Goal: Task Accomplishment & Management: Manage account settings

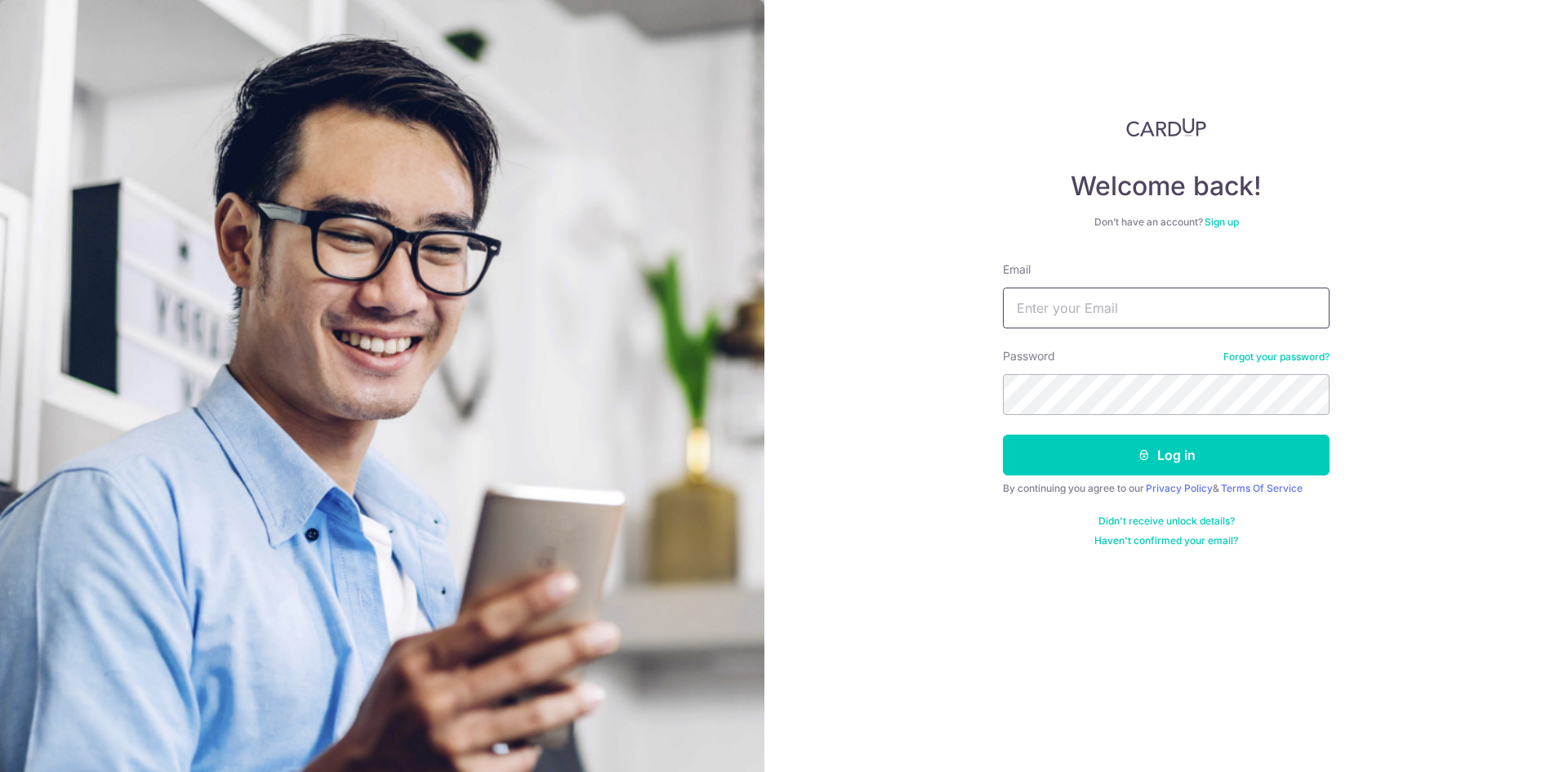
drag, startPoint x: 0, startPoint y: 0, endPoint x: 1162, endPoint y: 305, distance: 1201.4
click at [1162, 305] on input "Email" at bounding box center [1166, 307] width 326 height 41
type input "[EMAIL_ADDRESS][DOMAIN_NAME]"
click at [1003, 435] on button "Log in" at bounding box center [1166, 455] width 326 height 41
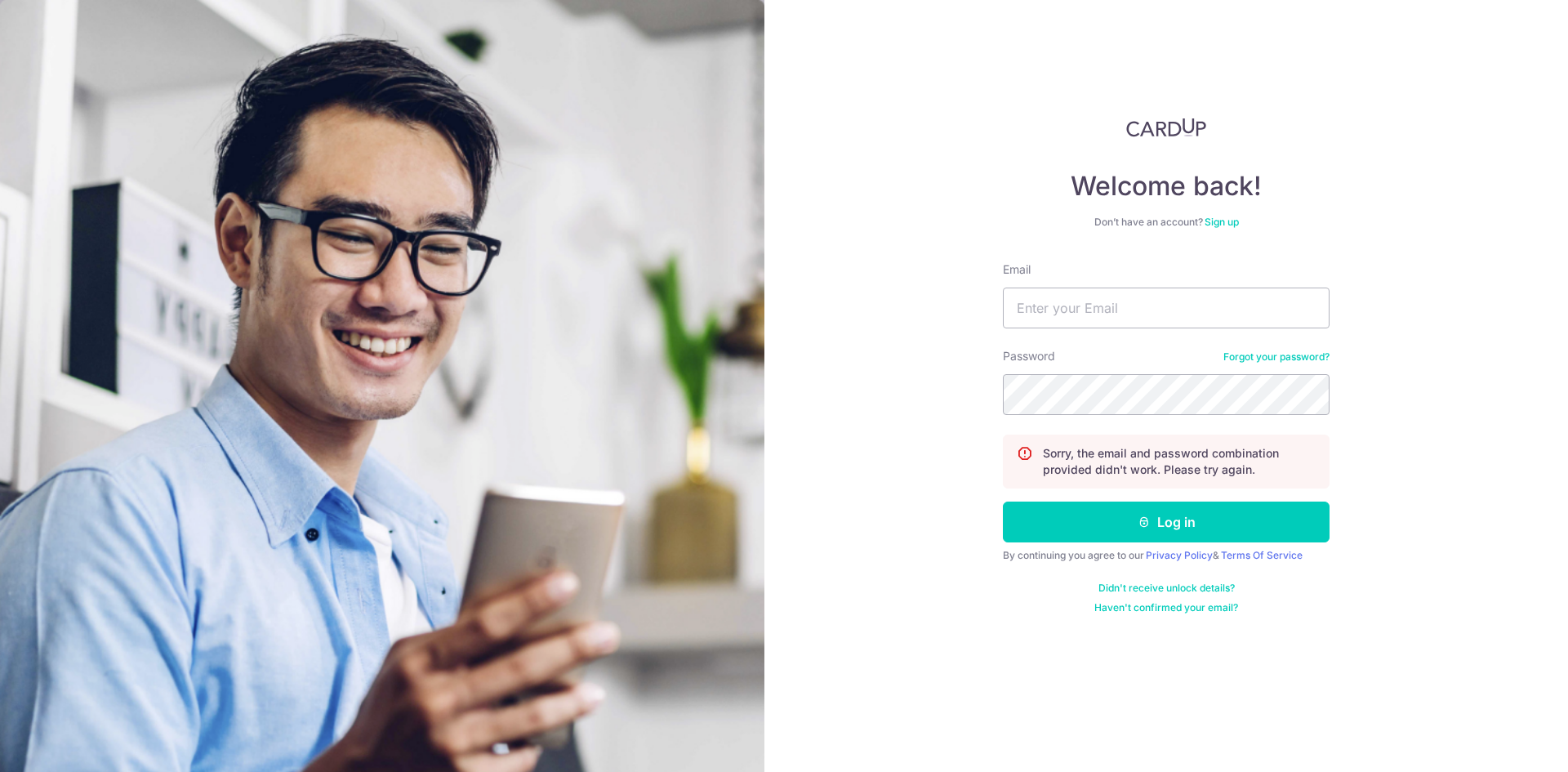
click at [1136, 282] on div "Email" at bounding box center [1166, 295] width 326 height 67
click at [1051, 318] on input "Email" at bounding box center [1166, 307] width 326 height 41
click at [916, 112] on div "Welcome back! Don’t have an account? Sign up Email Password Forgot your passwor…" at bounding box center [1166, 386] width 803 height 772
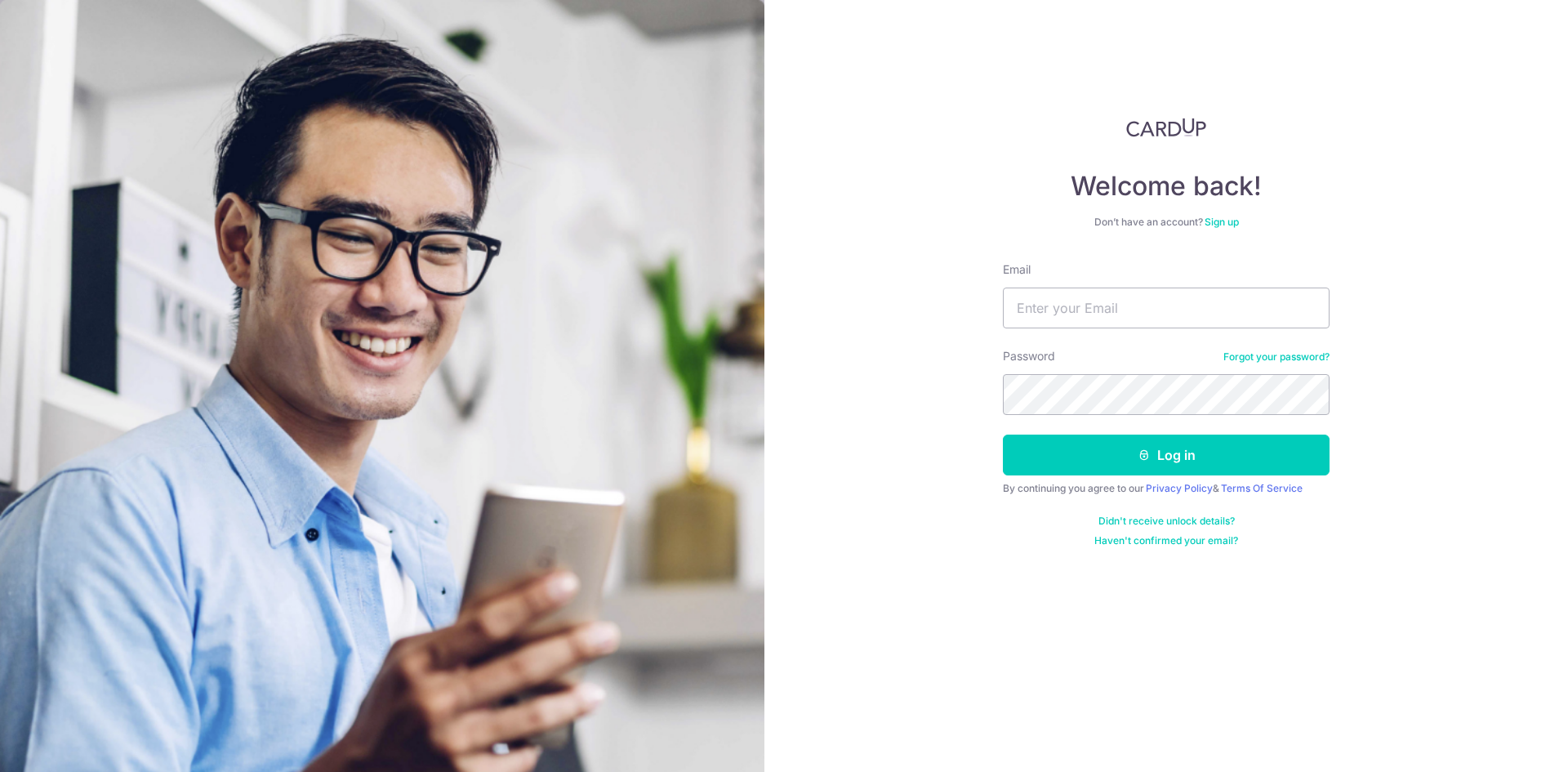
drag, startPoint x: 0, startPoint y: 0, endPoint x: 1498, endPoint y: 206, distance: 1512.1
click at [1530, 118] on div "Welcome back! Don’t have an account? Sign up Email Password Forgot your passwor…" at bounding box center [1166, 386] width 803 height 772
click at [1043, 320] on input "Email" at bounding box center [1166, 307] width 326 height 41
click at [1037, 306] on input "senaleeyowhong@outlook.com" at bounding box center [1166, 307] width 326 height 41
type input "seanleeyowhong@outlook.com"
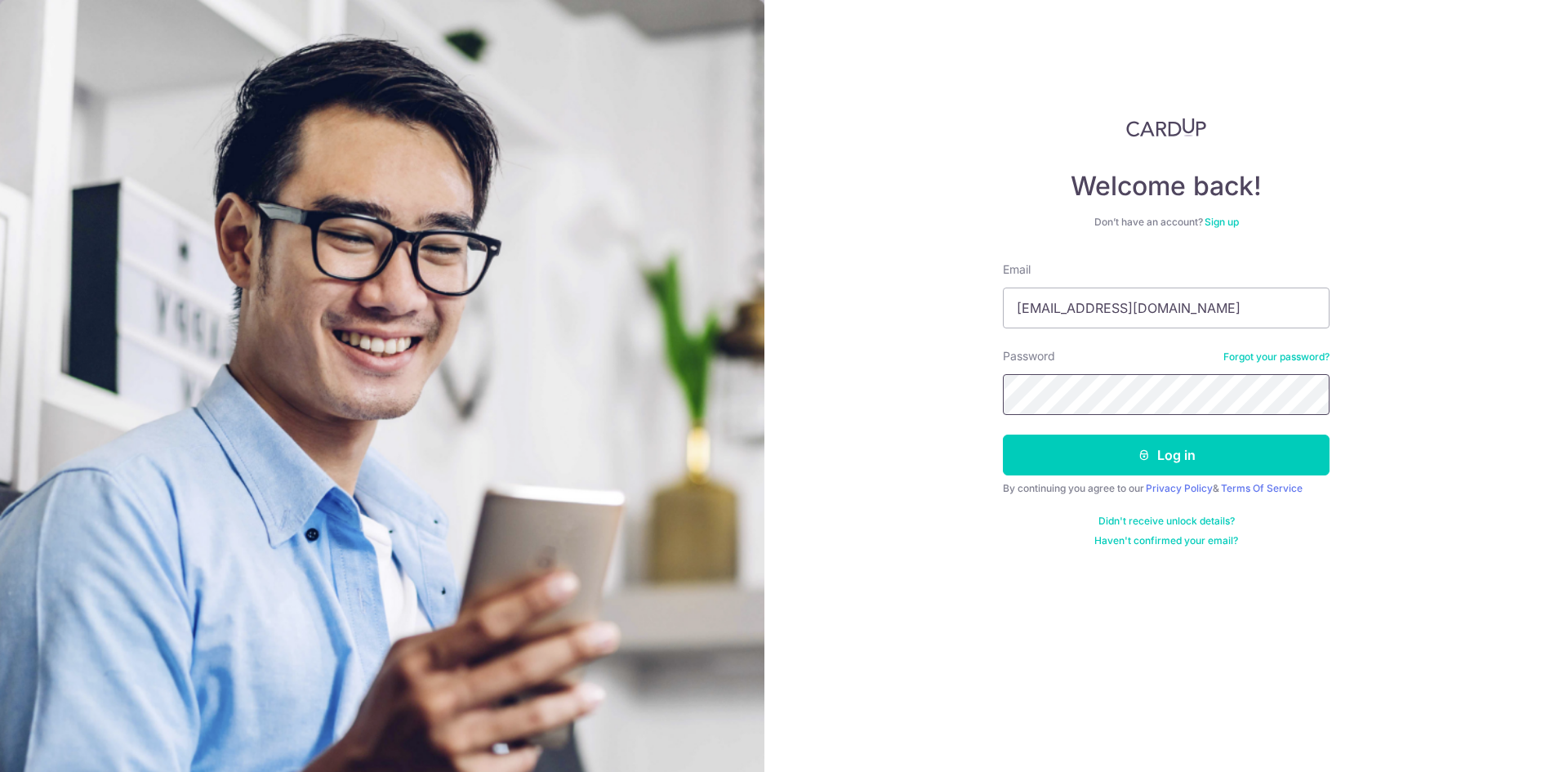
click at [101, 400] on section "Welcome back! Don’t have an account? Sign up Email seanleeyowhong@outlook.com P…" at bounding box center [784, 386] width 1568 height 772
click at [1003, 435] on button "Log in" at bounding box center [1166, 455] width 326 height 41
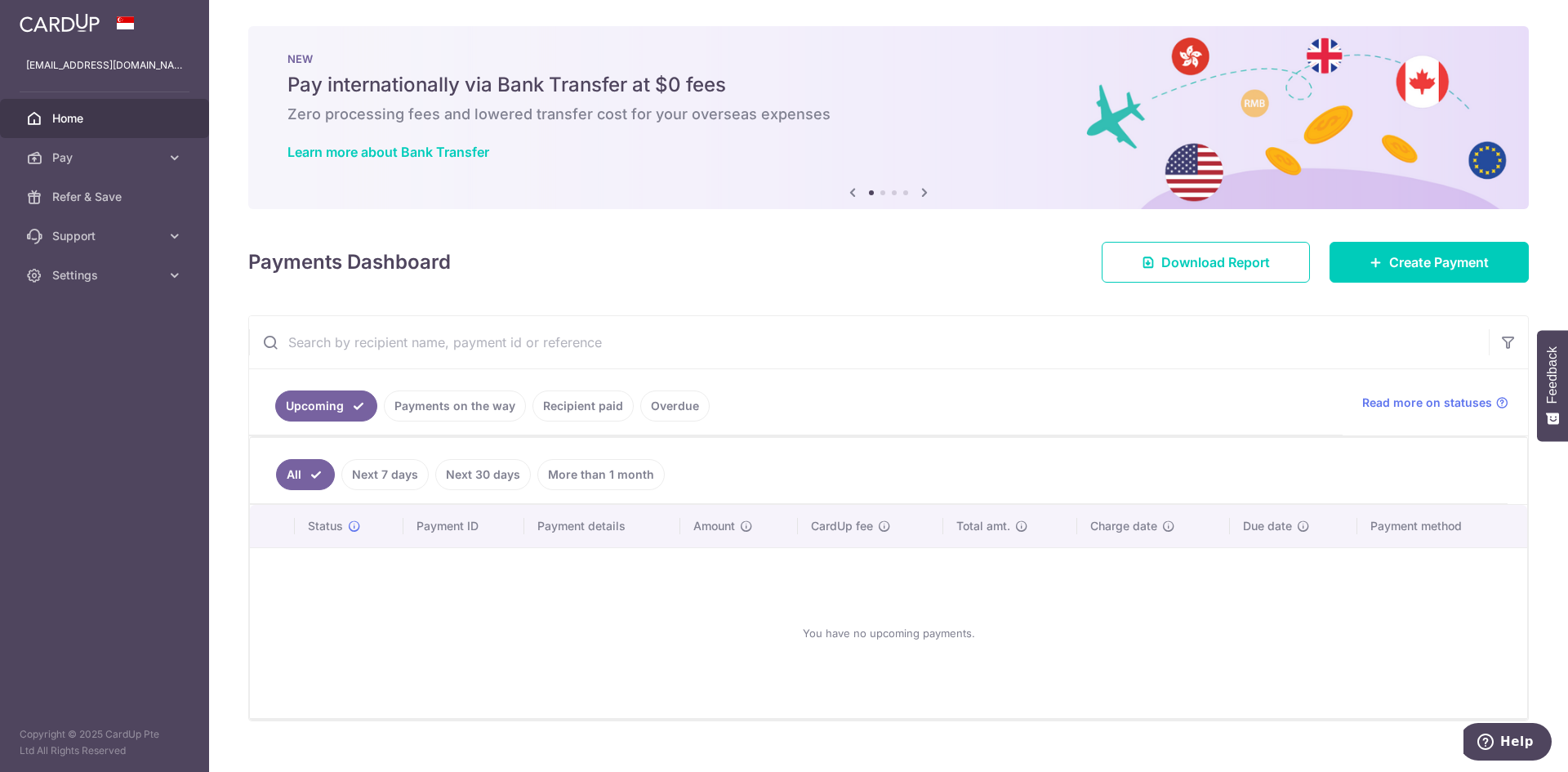
click at [581, 411] on link "Recipient paid" at bounding box center [583, 406] width 101 height 31
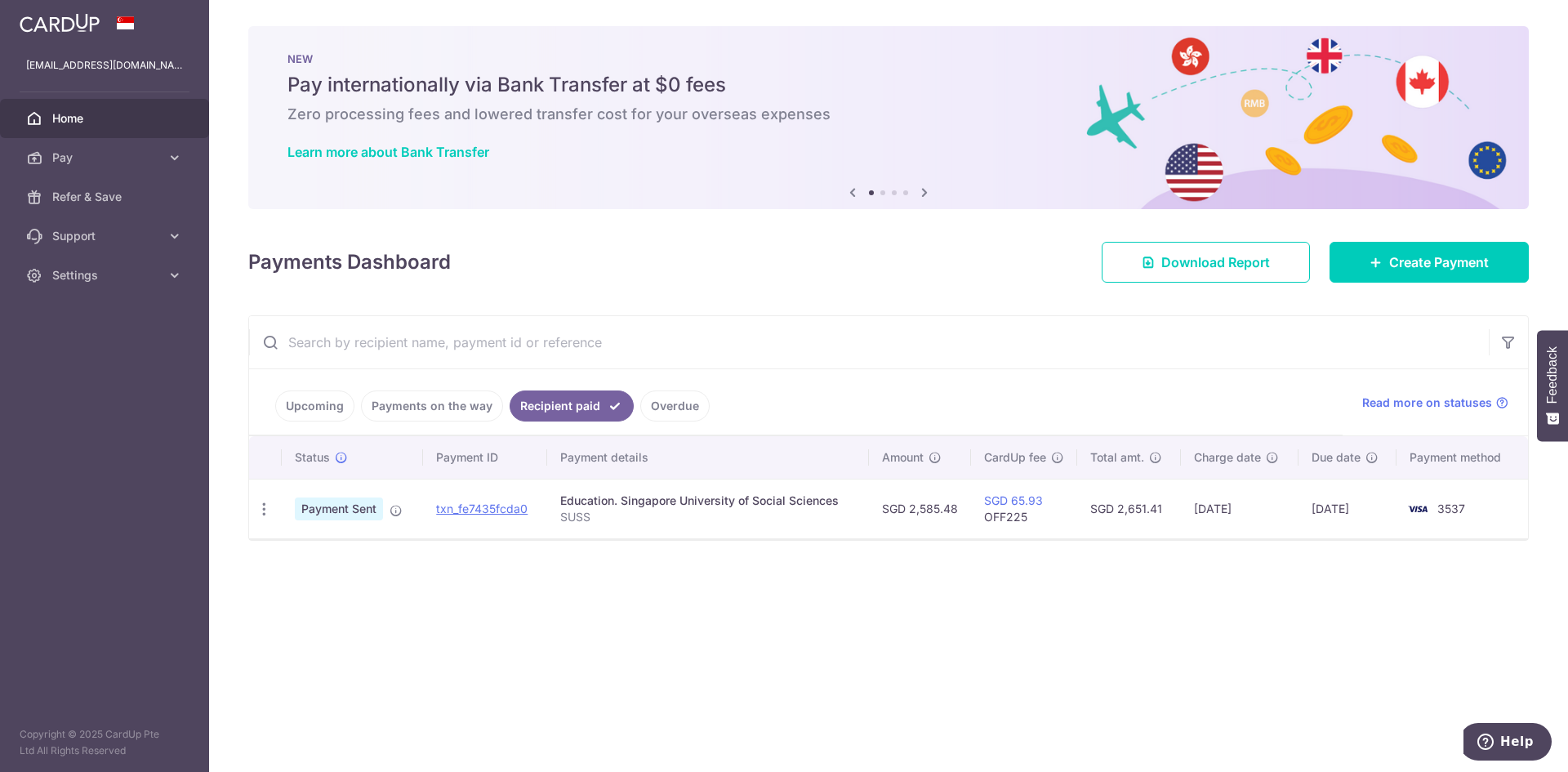
click at [671, 506] on div "Education. Singapore University of Social Sciences" at bounding box center [708, 501] width 296 height 16
click at [473, 510] on link "txn_fe7435fcda0" at bounding box center [481, 508] width 91 height 14
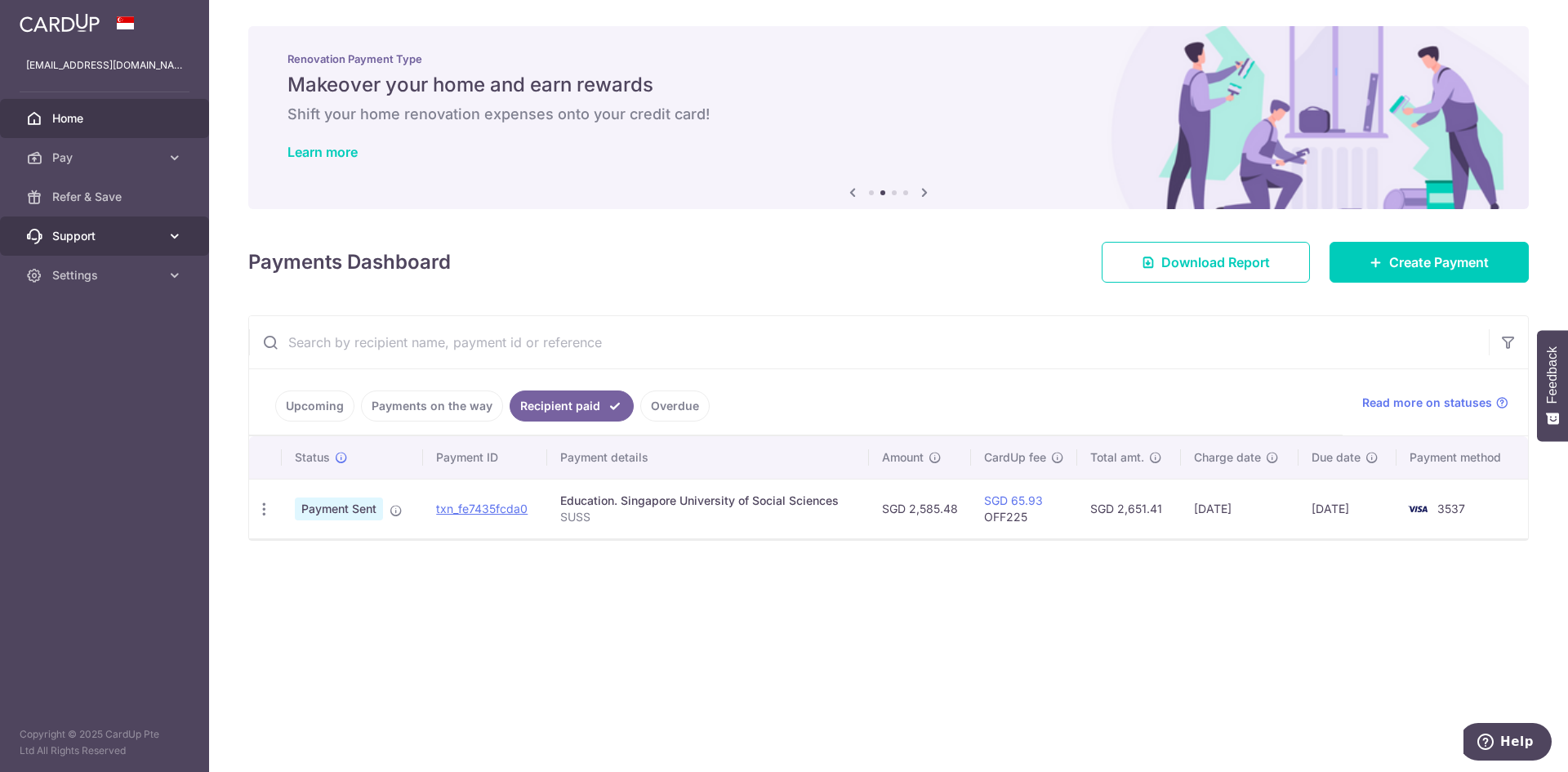
click at [79, 233] on span "Support" at bounding box center [106, 235] width 108 height 16
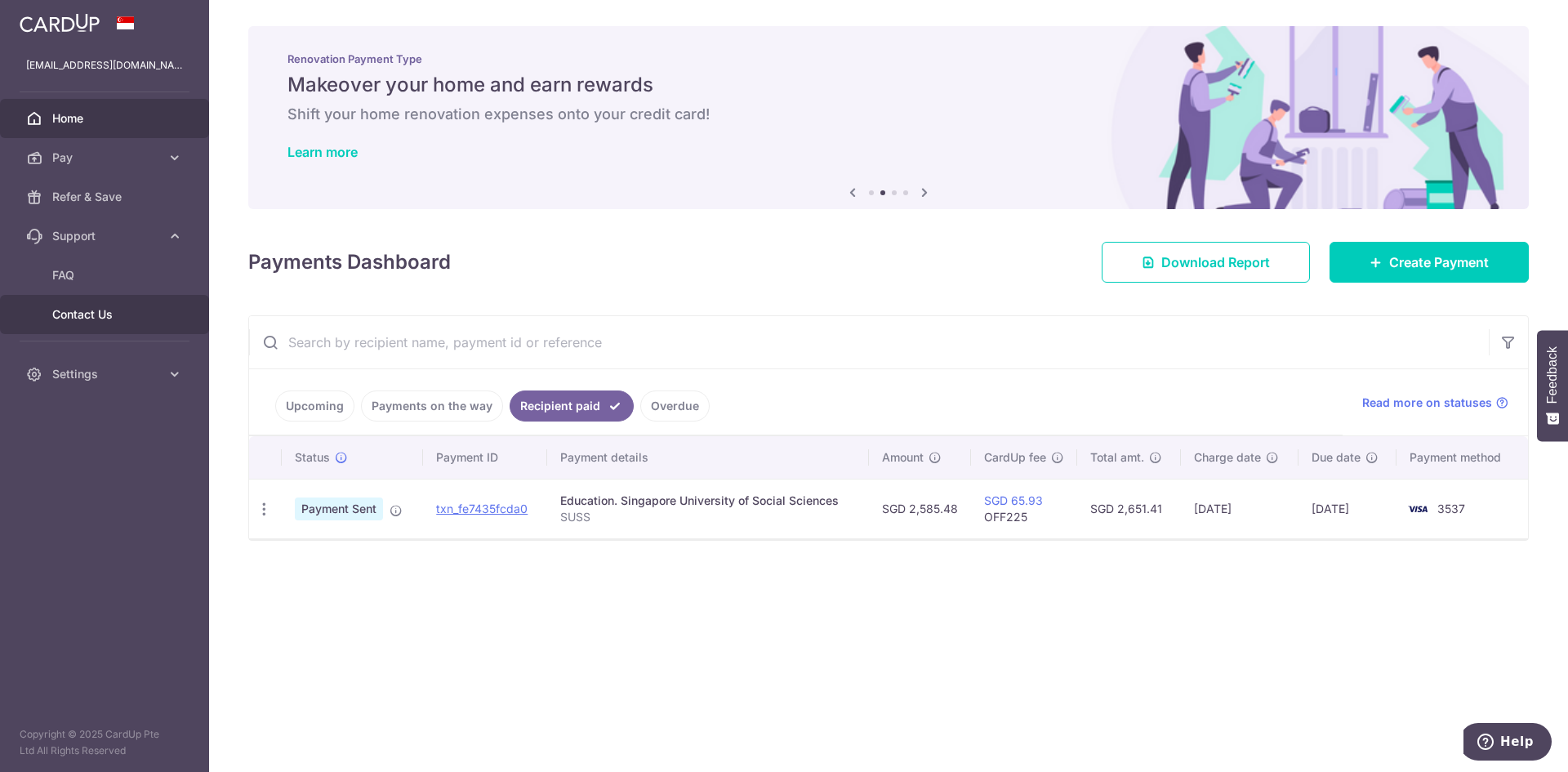
click at [90, 322] on span "Contact Us" at bounding box center [106, 314] width 108 height 16
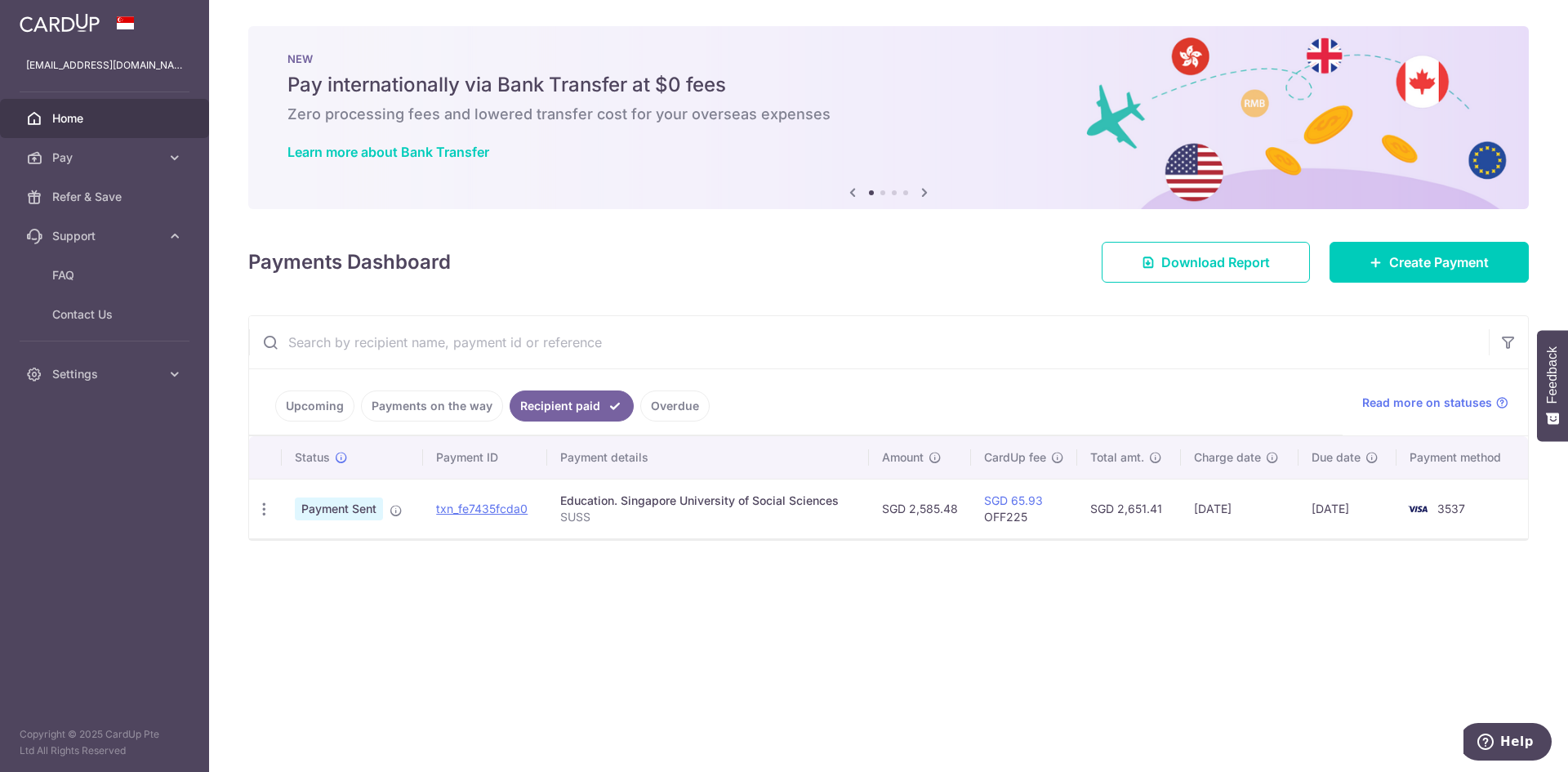
click at [780, 693] on div "× Pause Schedule Pause all future payments in this series Pause just this one p…" at bounding box center [889, 386] width 1359 height 772
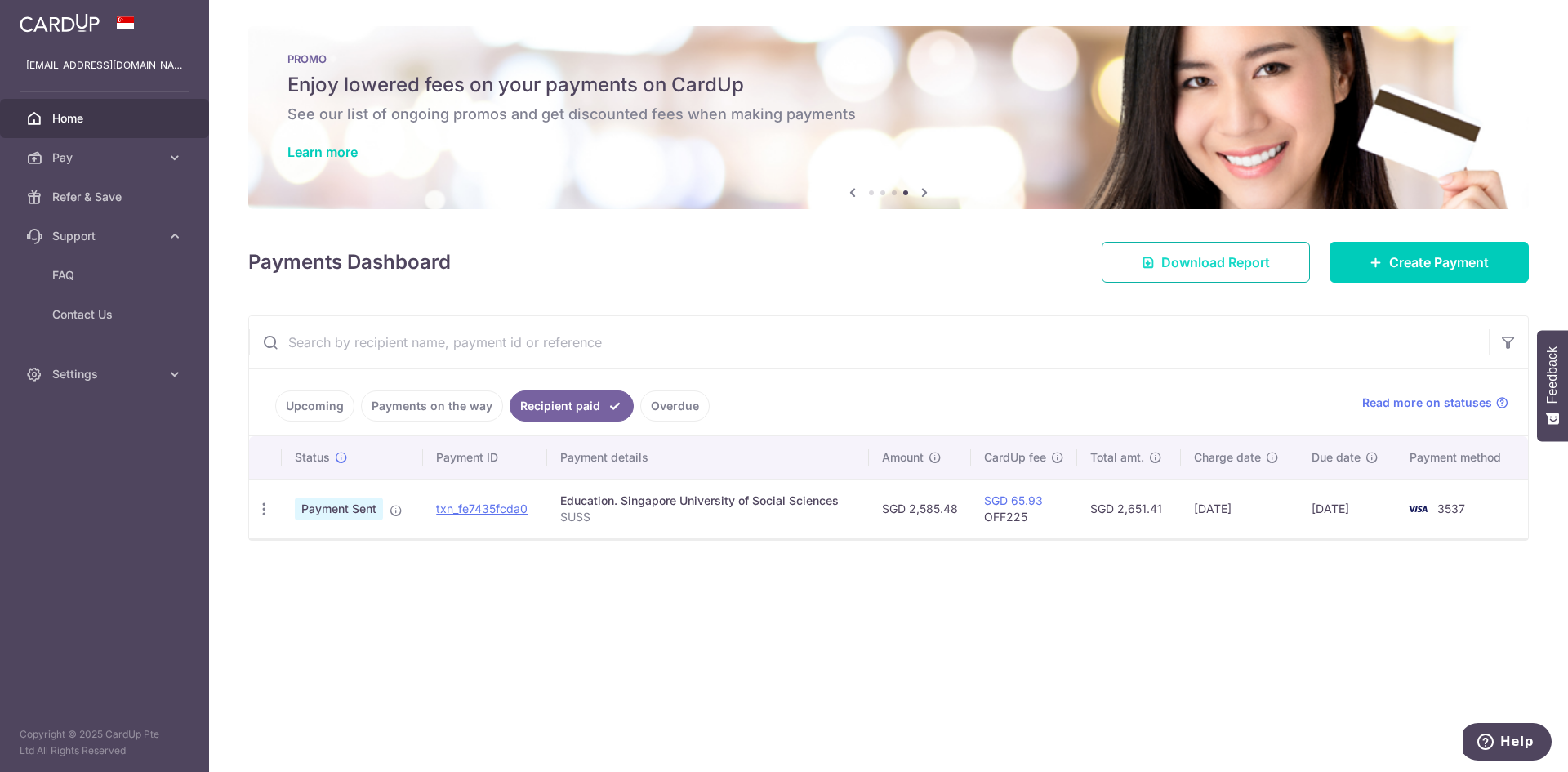
click at [1199, 259] on span "Download Report" at bounding box center [1215, 262] width 108 height 20
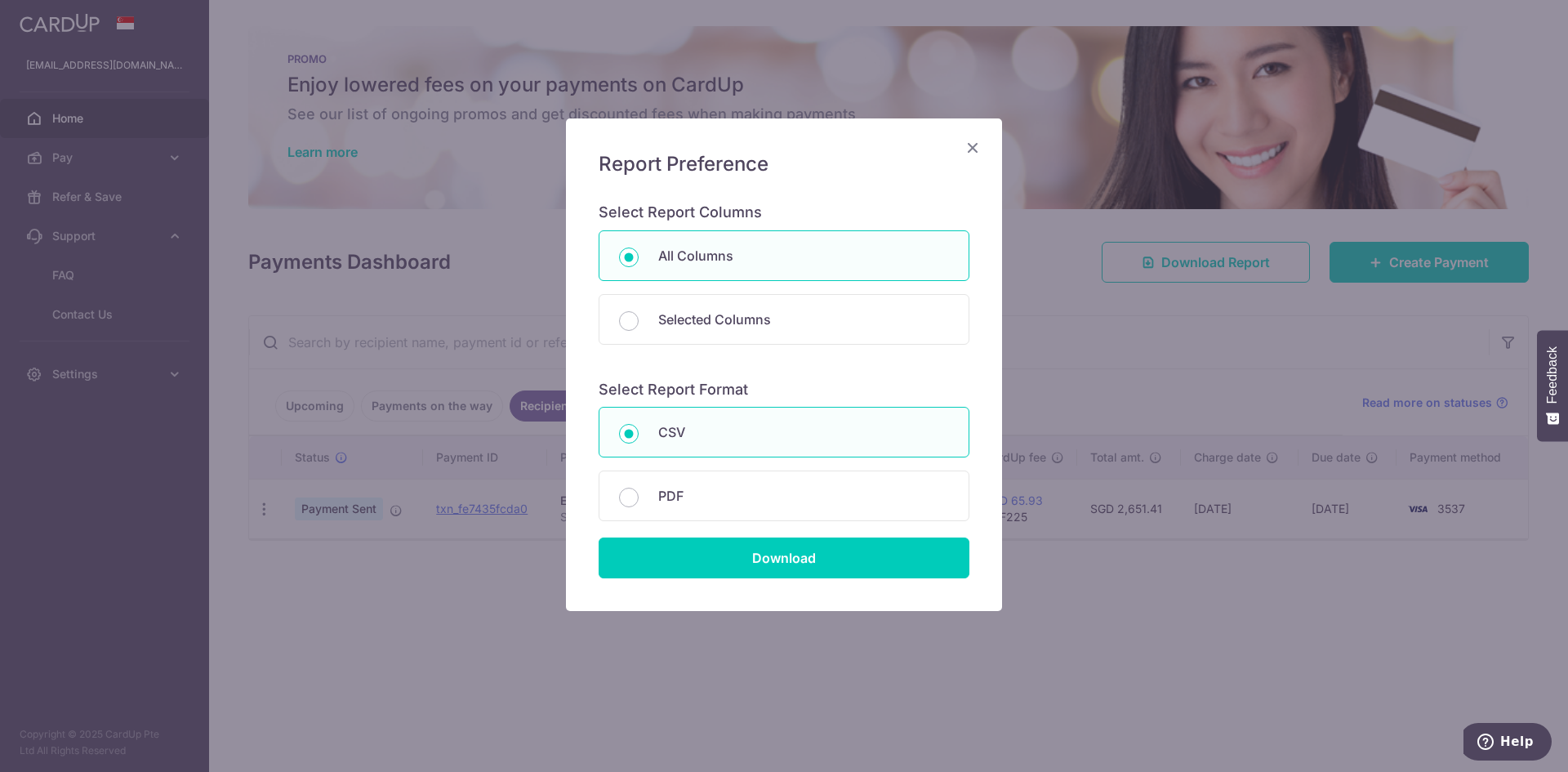
click at [973, 145] on icon "Close" at bounding box center [972, 147] width 20 height 20
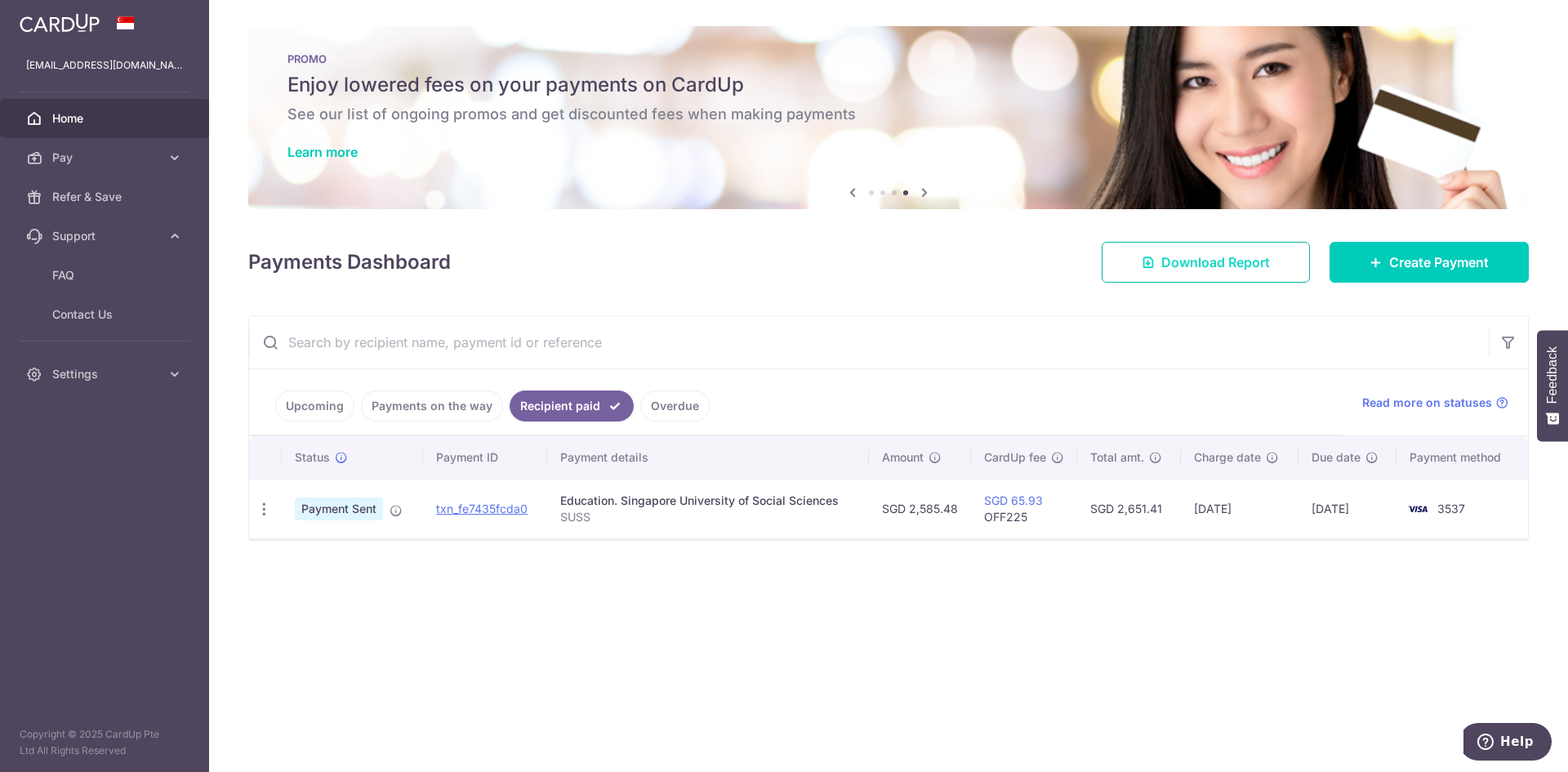
click at [1226, 248] on link "Download Report" at bounding box center [1205, 262] width 208 height 41
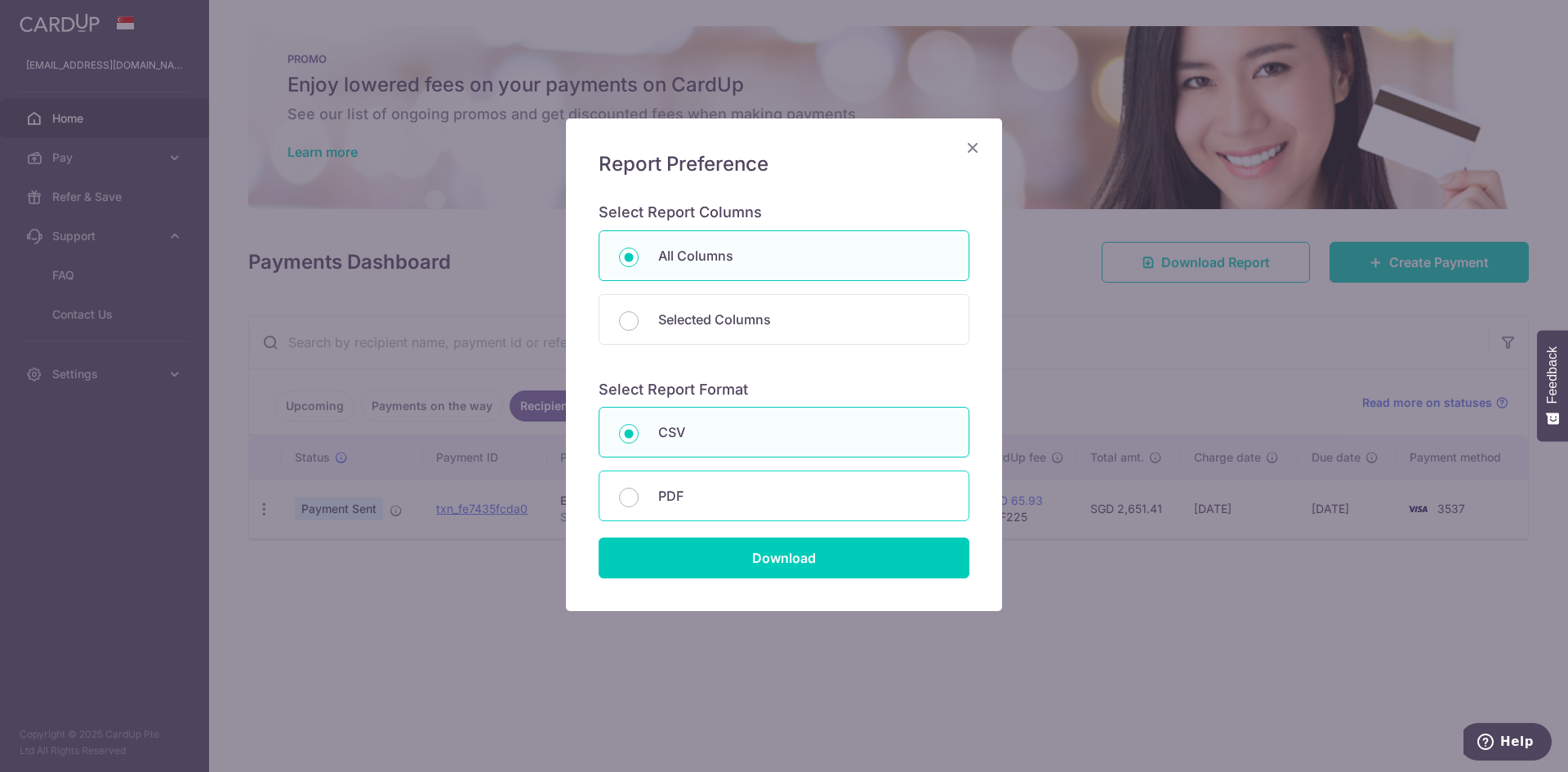
click at [774, 485] on div "PDF" at bounding box center [784, 495] width 371 height 50
radio input "false"
radio input "true"
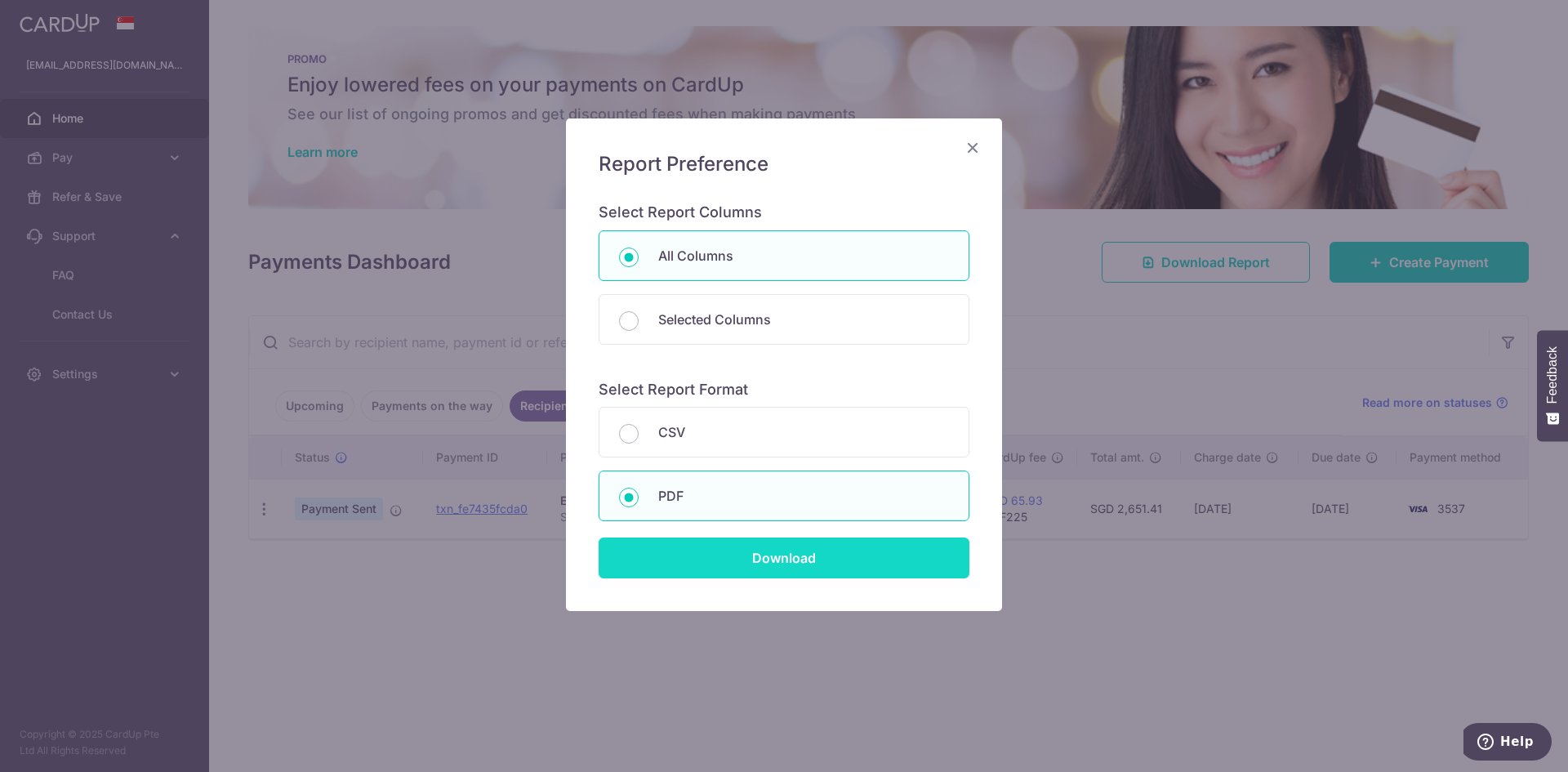
click at [809, 554] on input "Download" at bounding box center [784, 558] width 371 height 41
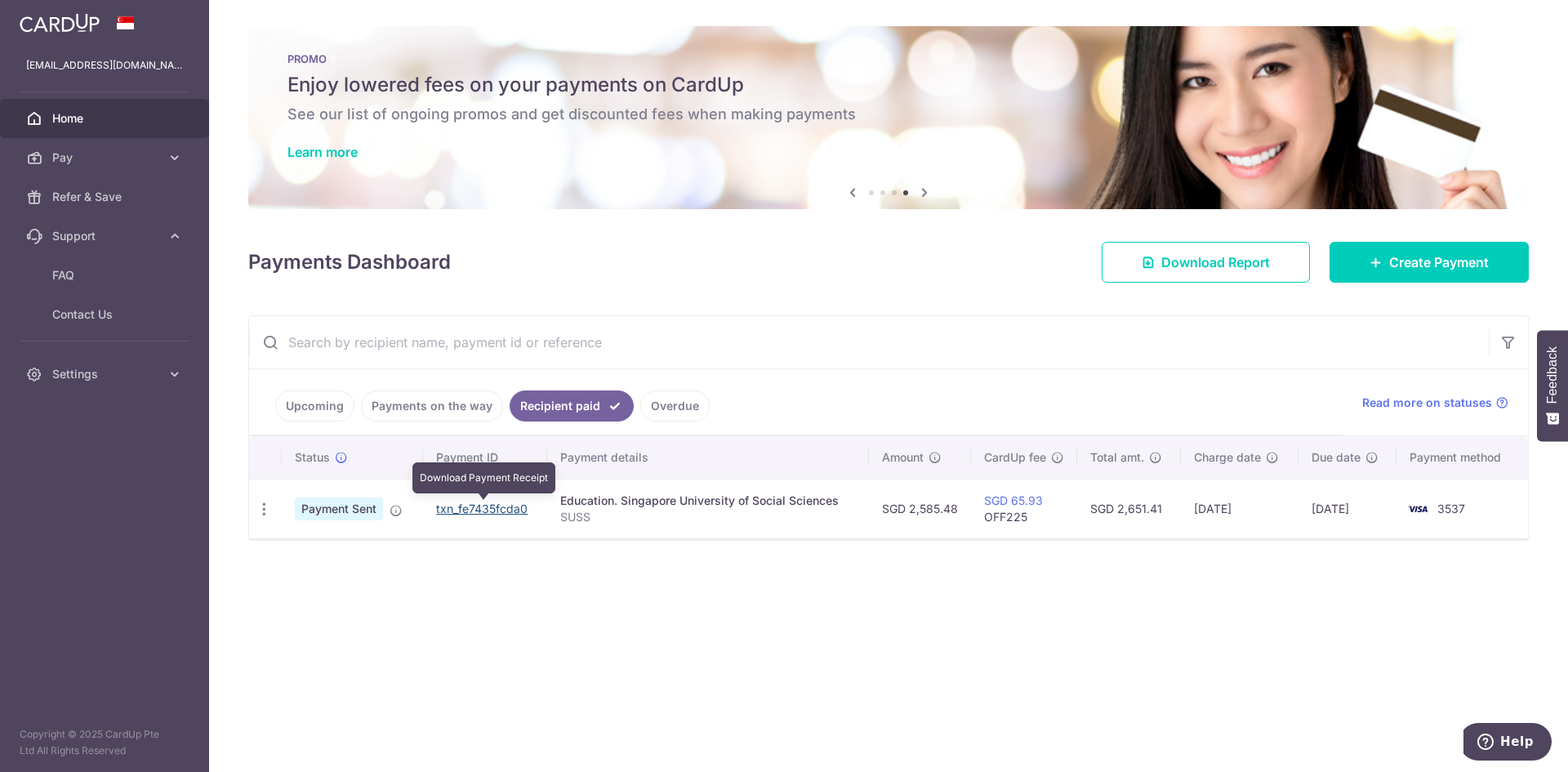
drag, startPoint x: 481, startPoint y: 511, endPoint x: 851, endPoint y: 89, distance: 561.2
click at [481, 511] on link "txn_fe7435fcda0" at bounding box center [481, 508] width 91 height 14
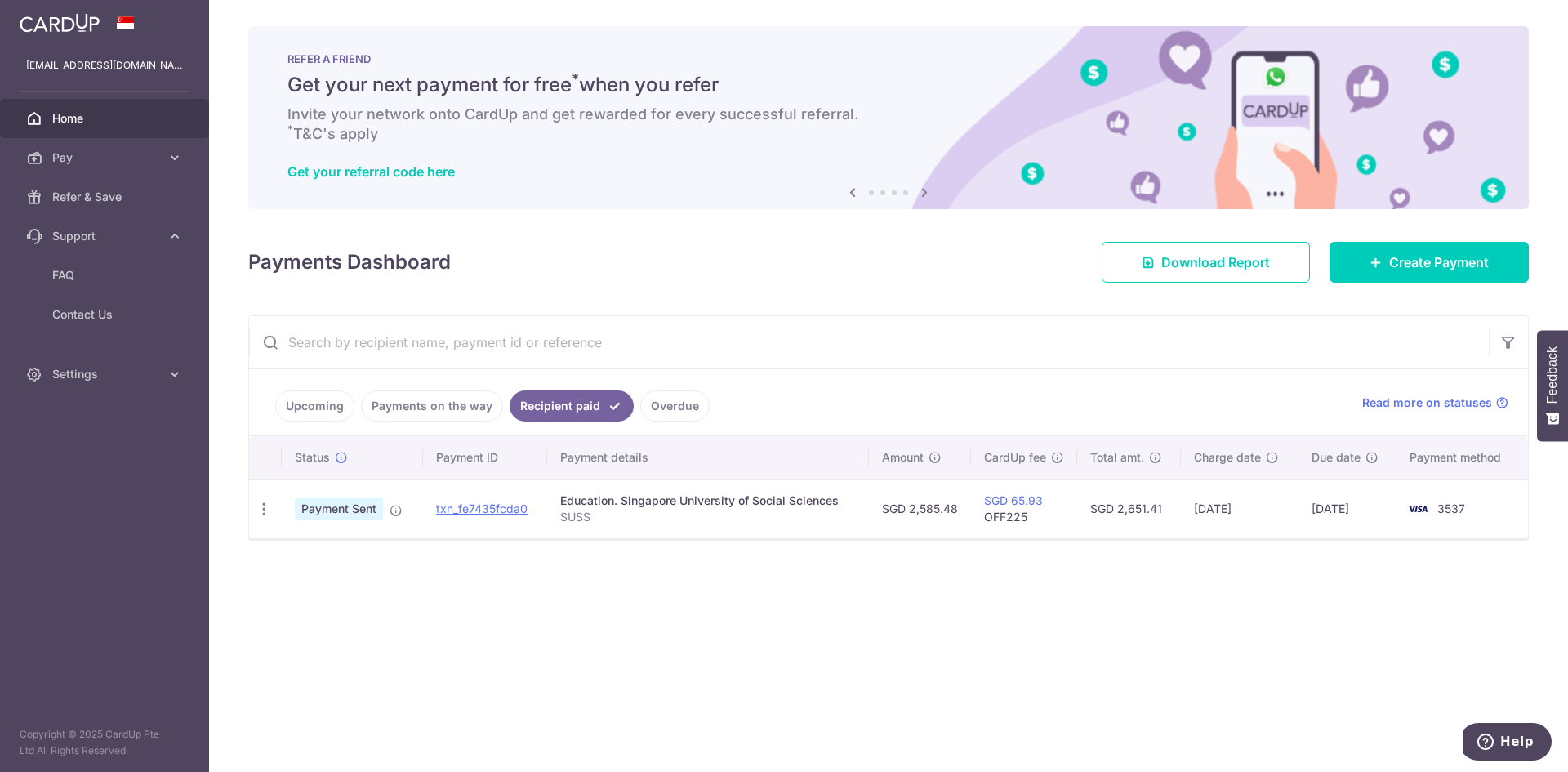
click at [418, 625] on div "× Pause Schedule Pause all future payments in this series Pause just this one p…" at bounding box center [889, 386] width 1359 height 772
